Goal: Navigation & Orientation: Find specific page/section

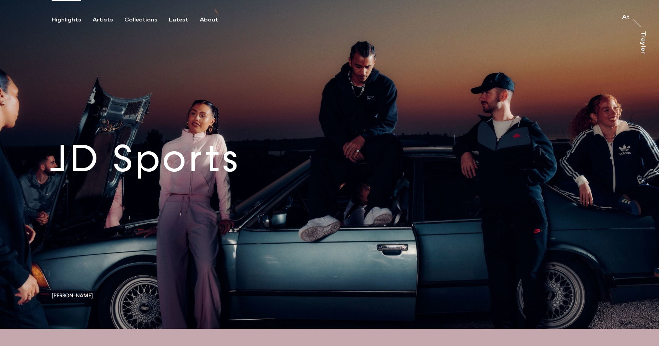
click at [331, 186] on link at bounding box center [329, 164] width 659 height 328
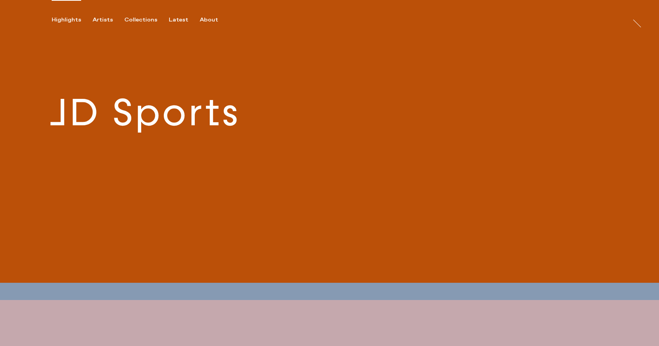
scroll to position [47, 0]
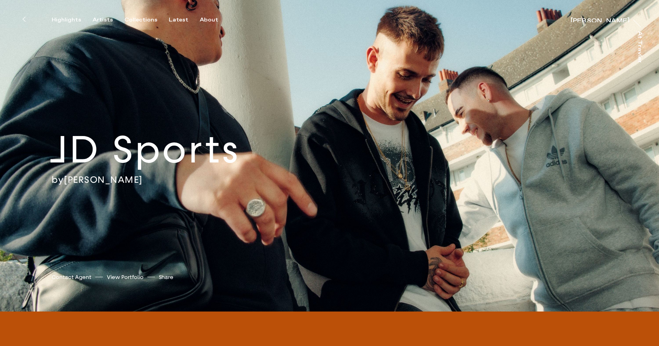
click at [27, 20] on button at bounding box center [23, 19] width 17 height 17
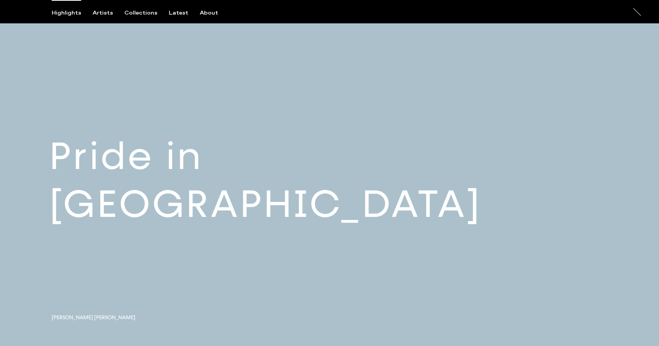
scroll to position [643, 0]
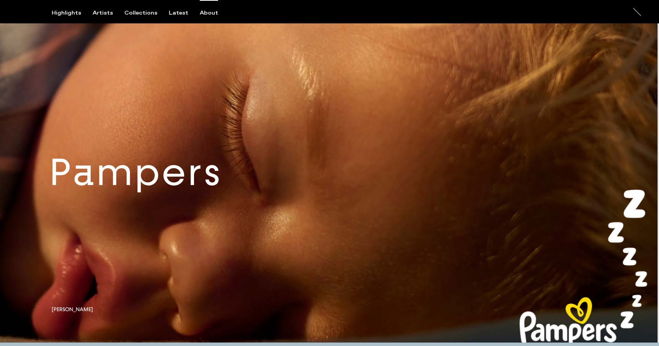
click at [200, 11] on div "About" at bounding box center [209, 13] width 18 height 7
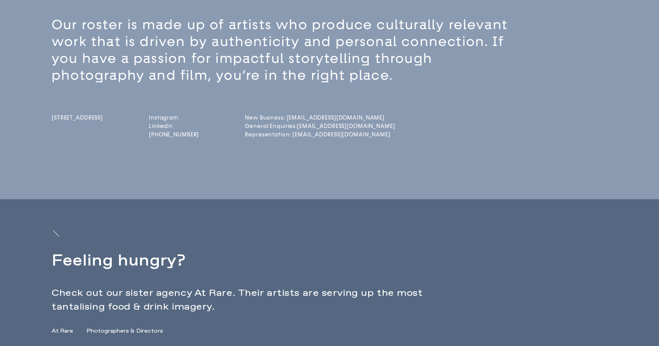
scroll to position [144, 0]
click at [177, 119] on link "[DOMAIN_NAME]" at bounding box center [174, 119] width 50 height 7
